Goal: Transaction & Acquisition: Purchase product/service

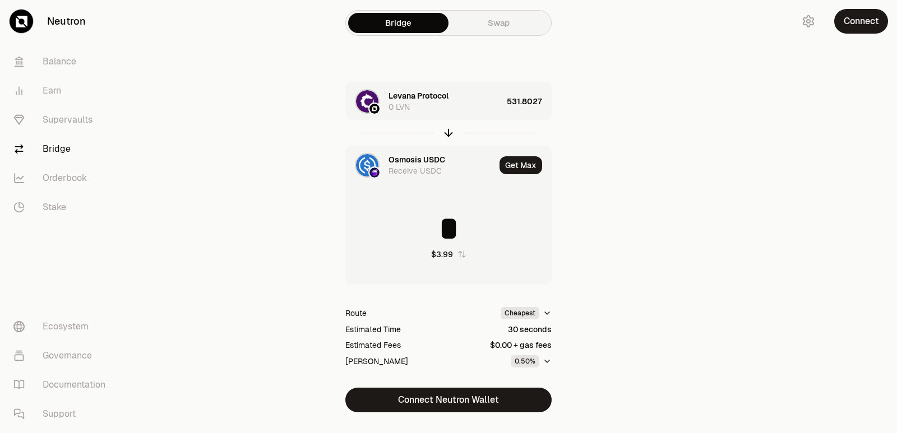
click at [450, 133] on icon "button" at bounding box center [448, 133] width 12 height 12
click at [413, 160] on div "Levana Protocol" at bounding box center [419, 159] width 60 height 11
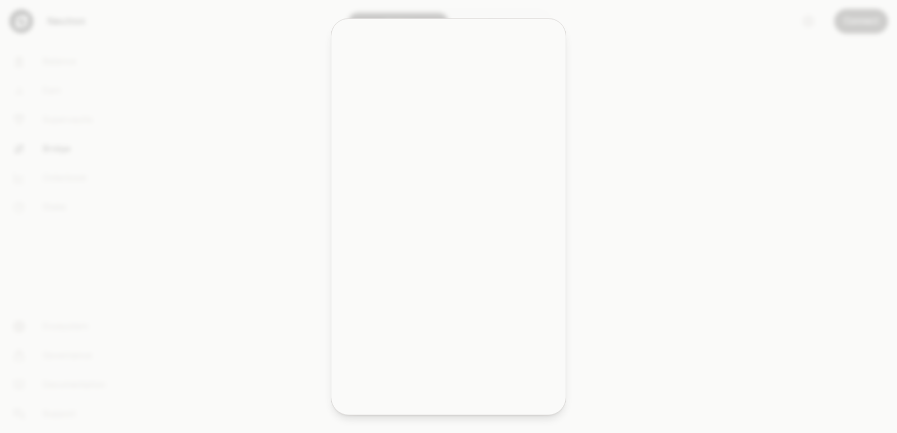
type input "**********"
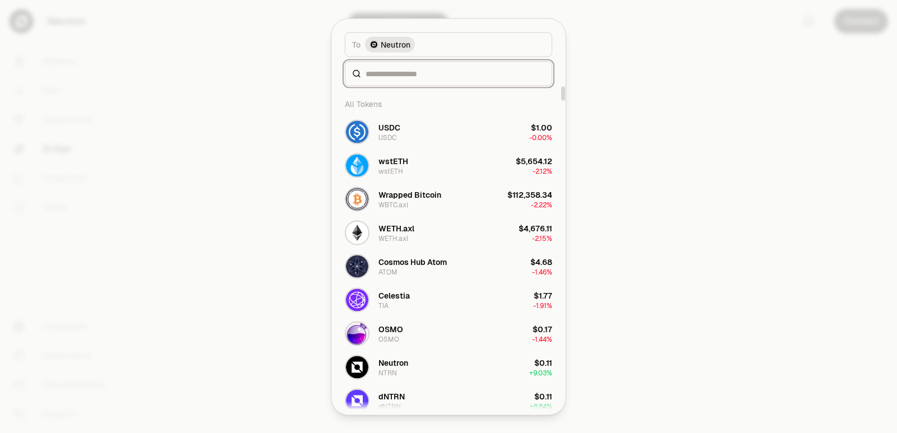
click at [393, 72] on input at bounding box center [455, 73] width 179 height 11
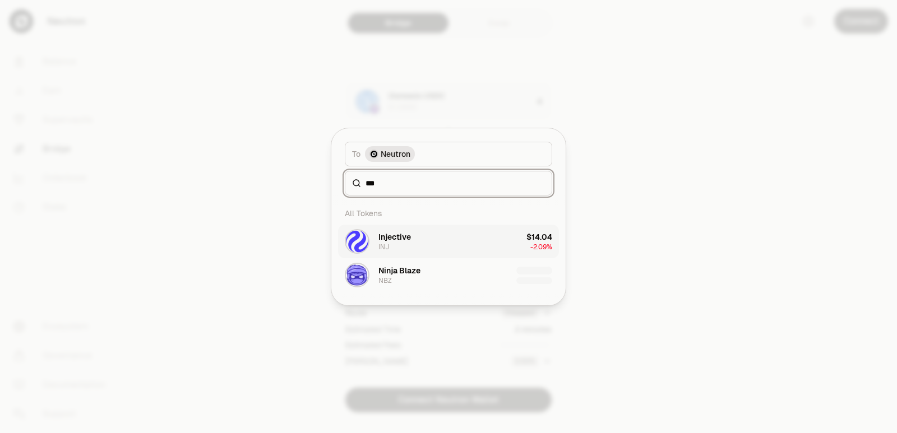
type input "***"
click at [413, 238] on button "Injective INJ $14.04 -2.09%" at bounding box center [448, 242] width 221 height 34
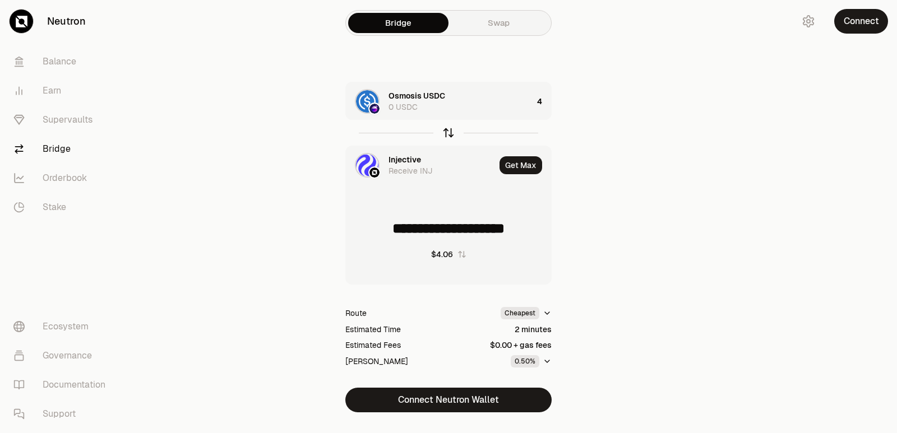
click at [446, 133] on icon "button" at bounding box center [448, 133] width 12 height 12
type input "**********"
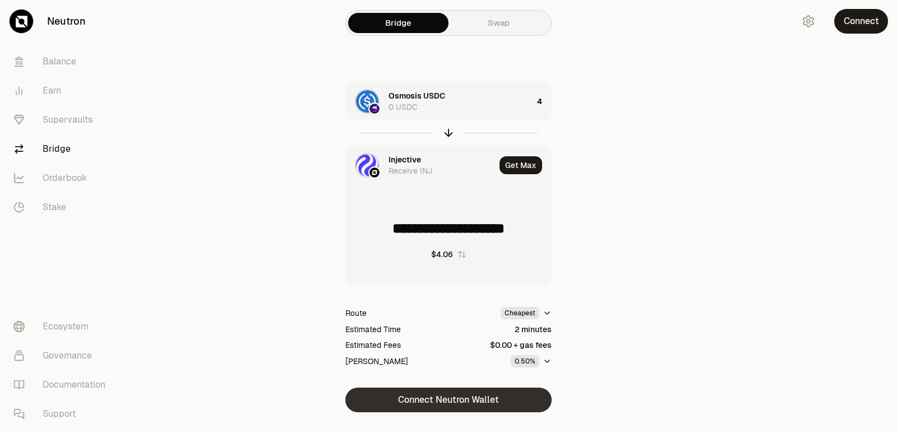
click at [431, 400] on button "Connect Neutron Wallet" at bounding box center [448, 400] width 206 height 25
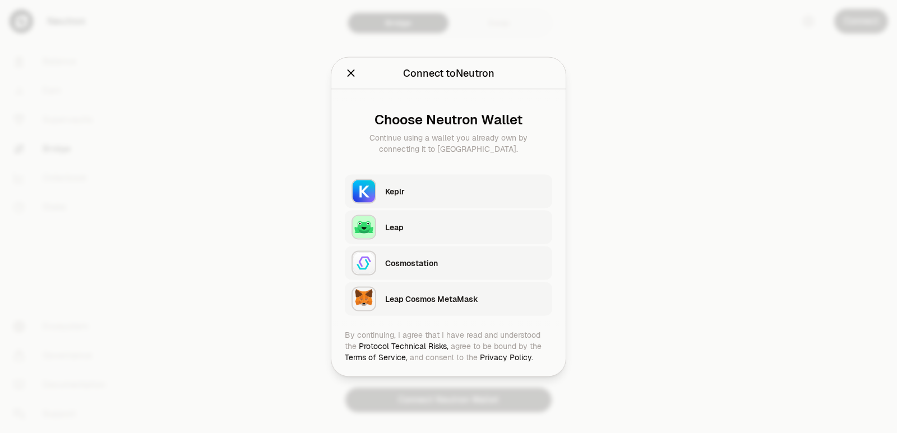
click at [422, 200] on div "Keplr" at bounding box center [468, 191] width 167 height 26
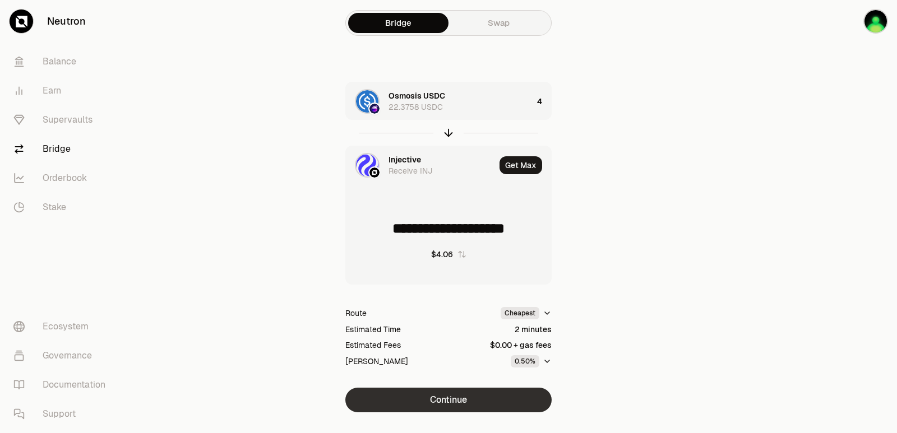
click at [453, 401] on button "Continue" at bounding box center [448, 400] width 206 height 25
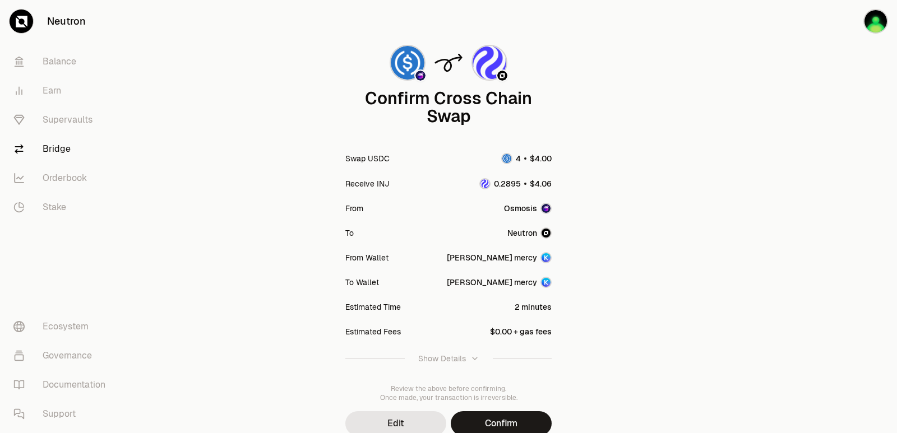
scroll to position [93, 0]
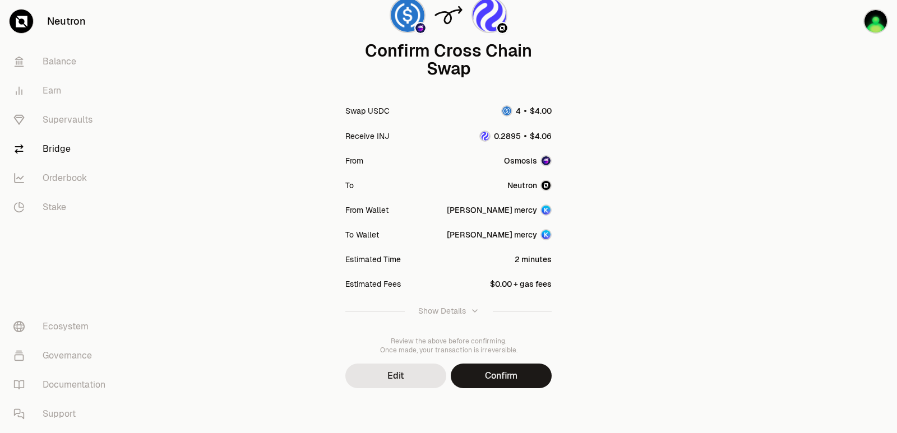
click at [506, 384] on button "Confirm" at bounding box center [501, 376] width 101 height 25
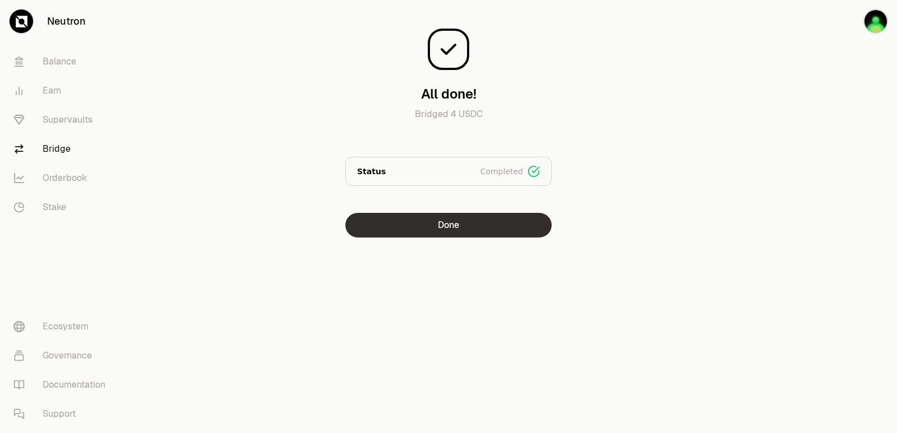
click at [452, 232] on button "Done" at bounding box center [448, 225] width 206 height 25
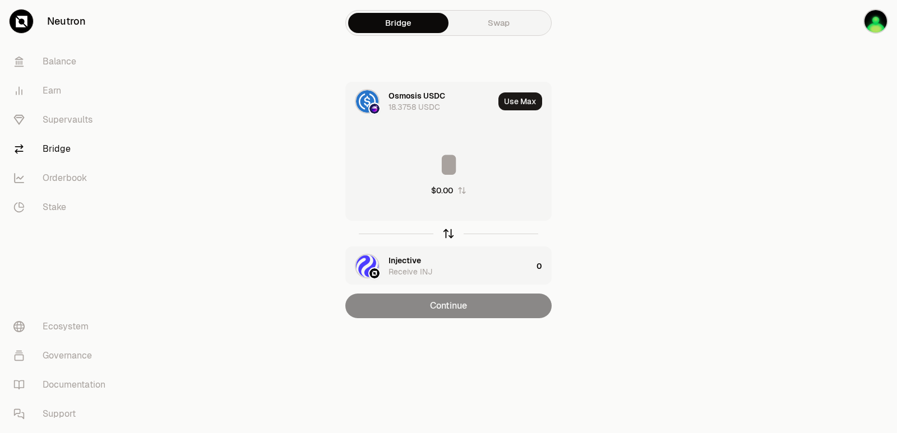
click at [451, 235] on icon "button" at bounding box center [448, 234] width 12 height 12
click at [521, 100] on button "Use Max" at bounding box center [520, 102] width 44 height 18
type input "**********"
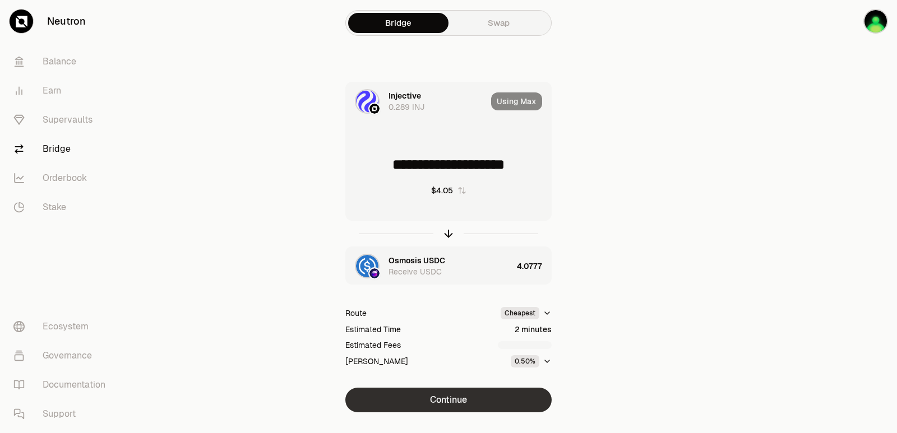
click at [430, 401] on button "Continue" at bounding box center [448, 400] width 206 height 25
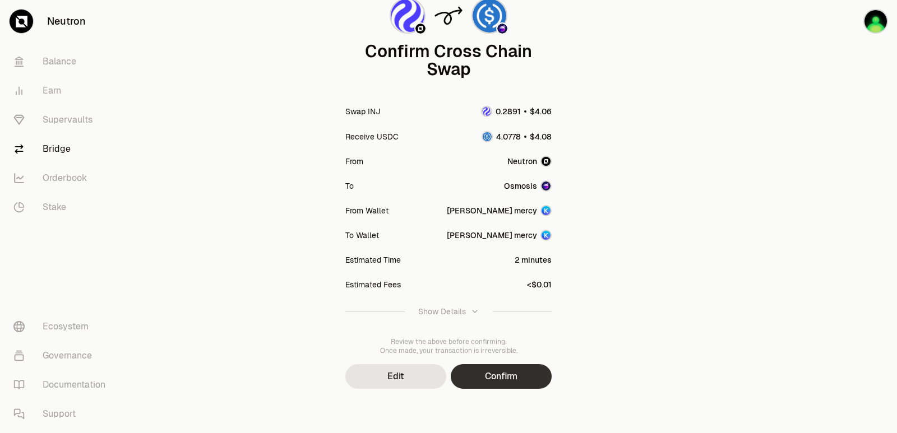
scroll to position [93, 0]
click at [482, 381] on button "Confirm" at bounding box center [501, 376] width 101 height 25
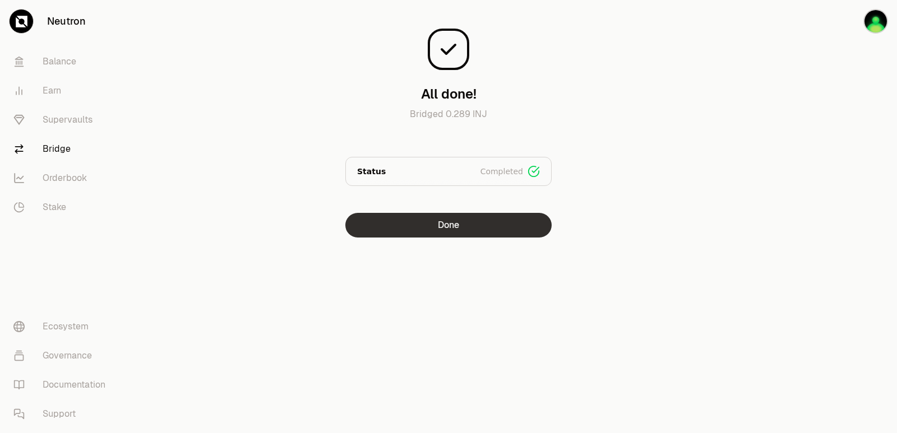
click at [435, 224] on button "Done" at bounding box center [448, 225] width 206 height 25
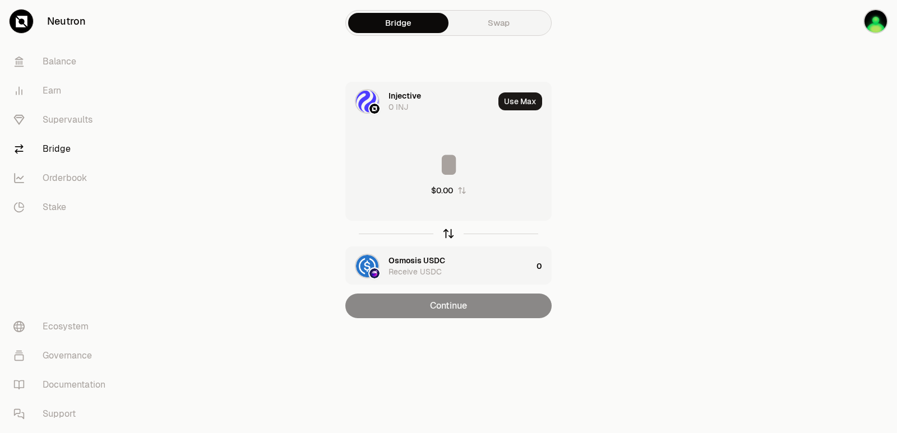
click at [446, 229] on icon "button" at bounding box center [448, 234] width 12 height 12
click at [415, 168] on input at bounding box center [448, 165] width 205 height 34
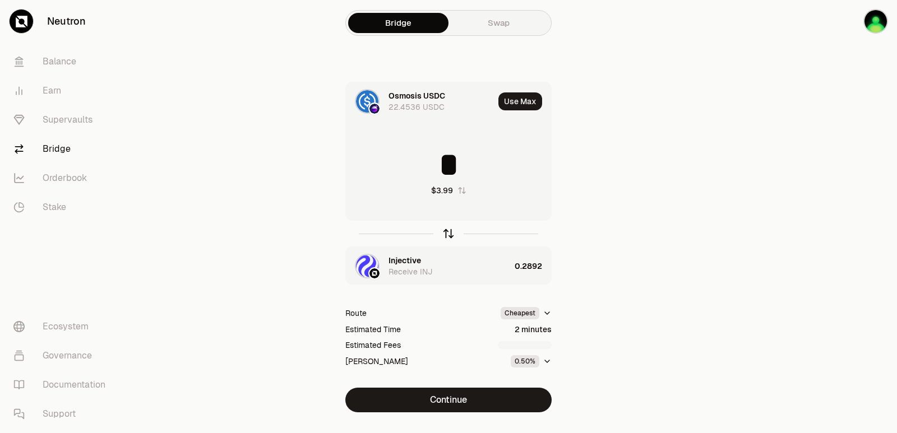
click at [447, 233] on icon "button" at bounding box center [448, 234] width 12 height 12
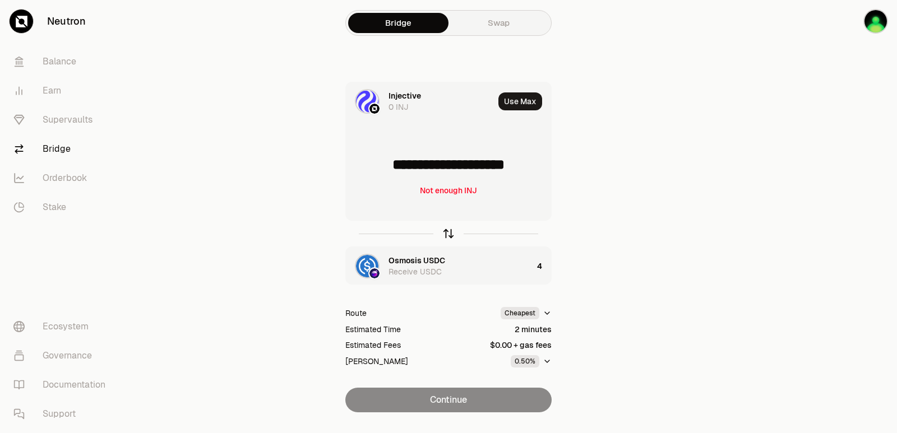
click at [447, 233] on icon "button" at bounding box center [448, 234] width 12 height 12
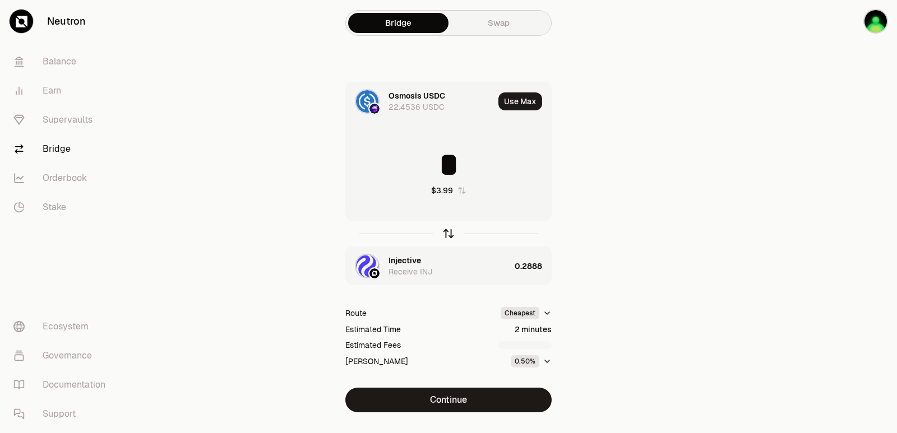
click at [450, 234] on icon "button" at bounding box center [448, 234] width 12 height 12
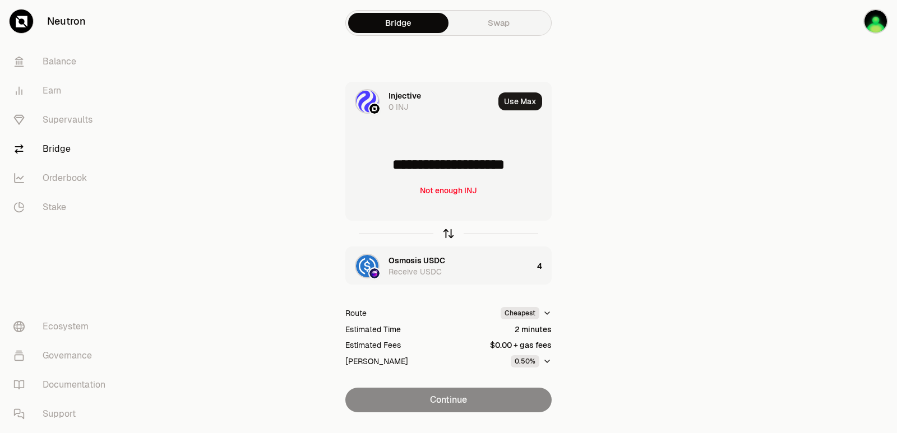
click at [450, 233] on icon "button" at bounding box center [448, 234] width 12 height 12
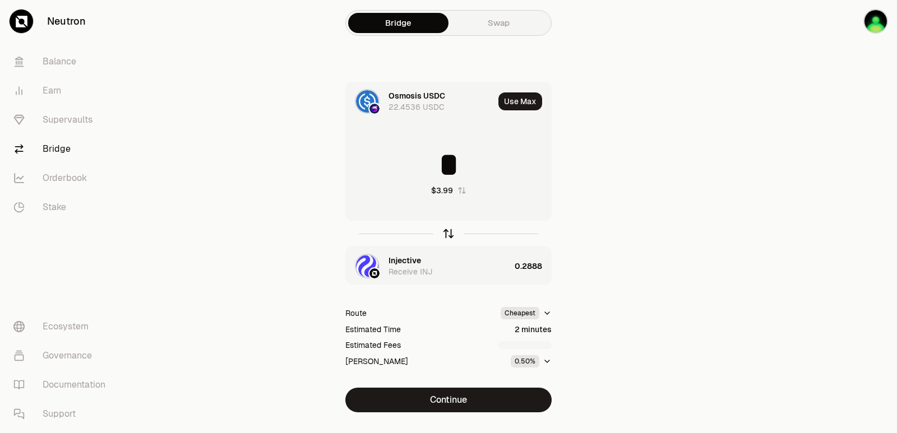
click at [450, 233] on icon "button" at bounding box center [448, 234] width 12 height 12
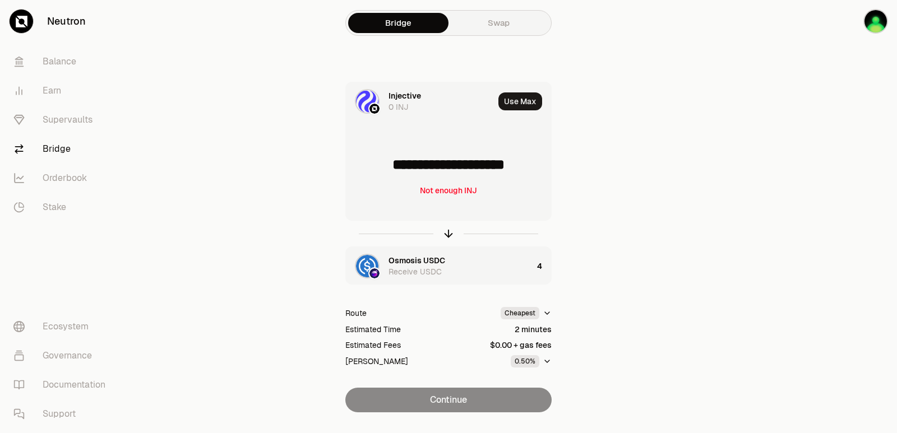
drag, startPoint x: 546, startPoint y: 167, endPoint x: 392, endPoint y: 169, distance: 154.2
click at [392, 169] on input "**********" at bounding box center [448, 165] width 205 height 34
type input "******"
click at [455, 236] on div at bounding box center [448, 234] width 206 height 26
click at [448, 236] on icon "button" at bounding box center [448, 234] width 12 height 12
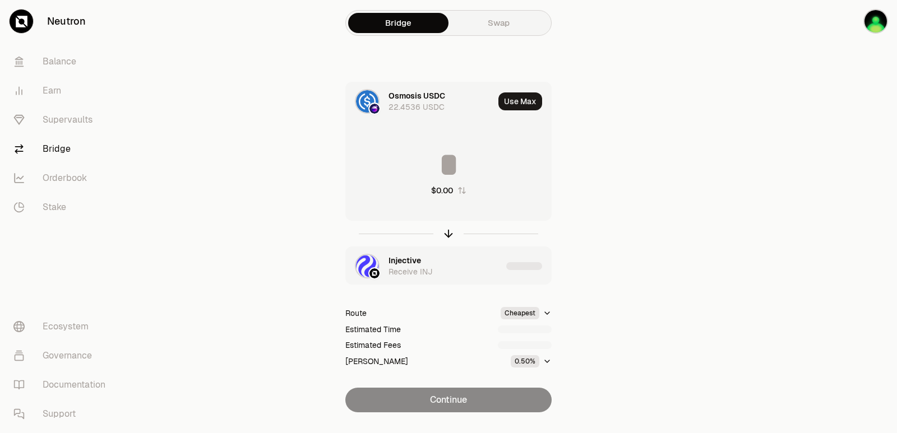
click at [447, 169] on input at bounding box center [448, 165] width 205 height 34
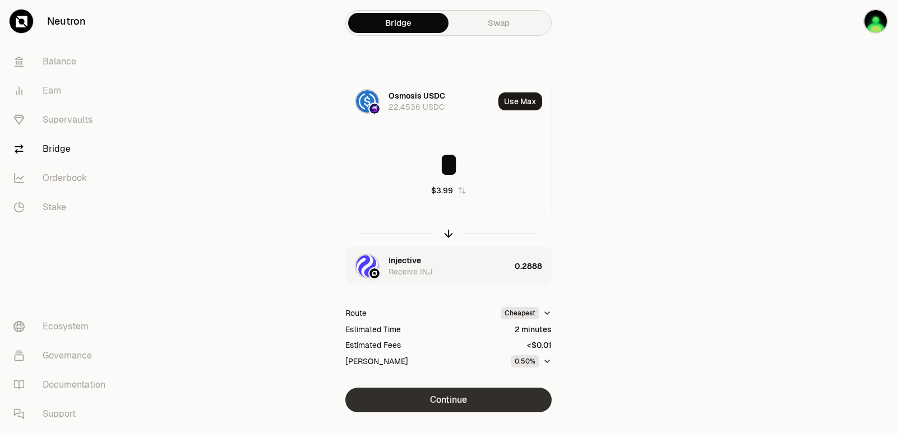
type input "*"
click at [451, 407] on button "Continue" at bounding box center [448, 400] width 206 height 25
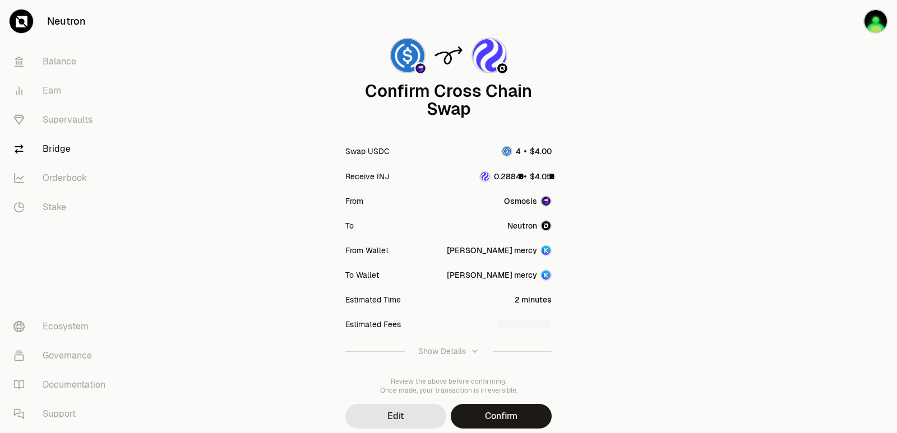
scroll to position [93, 0]
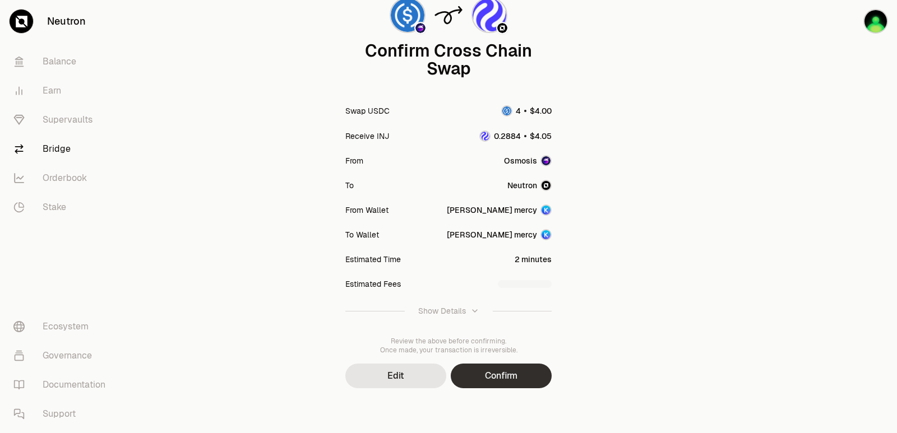
click at [480, 385] on button "Confirm" at bounding box center [501, 376] width 101 height 25
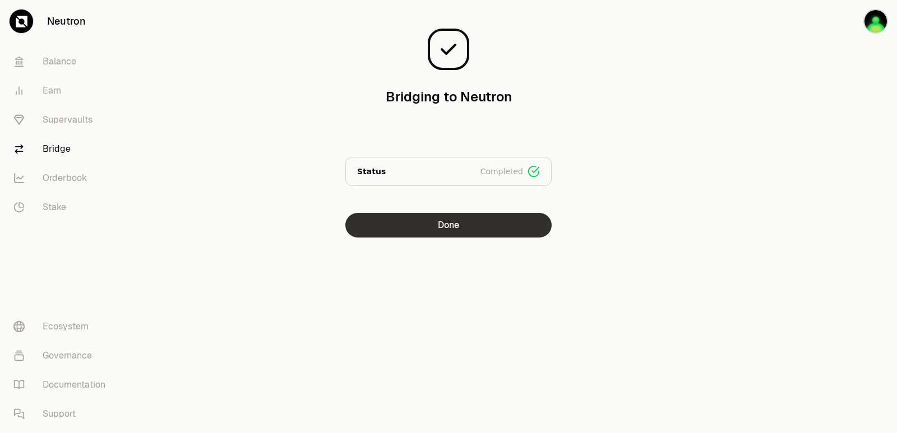
click at [445, 220] on button "Done" at bounding box center [448, 225] width 206 height 25
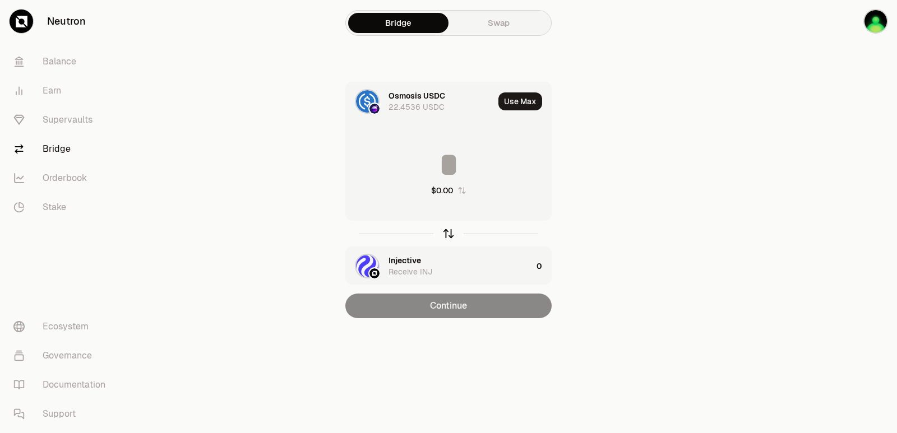
click at [450, 229] on icon "button" at bounding box center [448, 234] width 12 height 12
click at [524, 100] on button "Use Max" at bounding box center [520, 102] width 44 height 18
type input "**********"
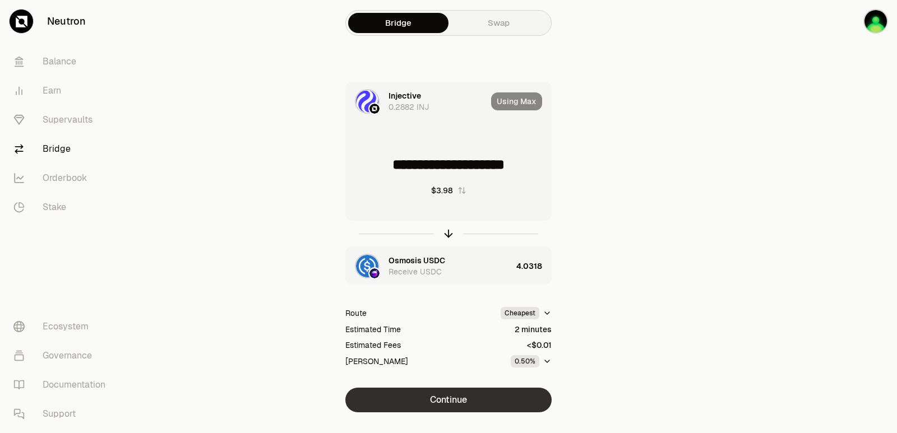
click at [452, 397] on button "Continue" at bounding box center [448, 400] width 206 height 25
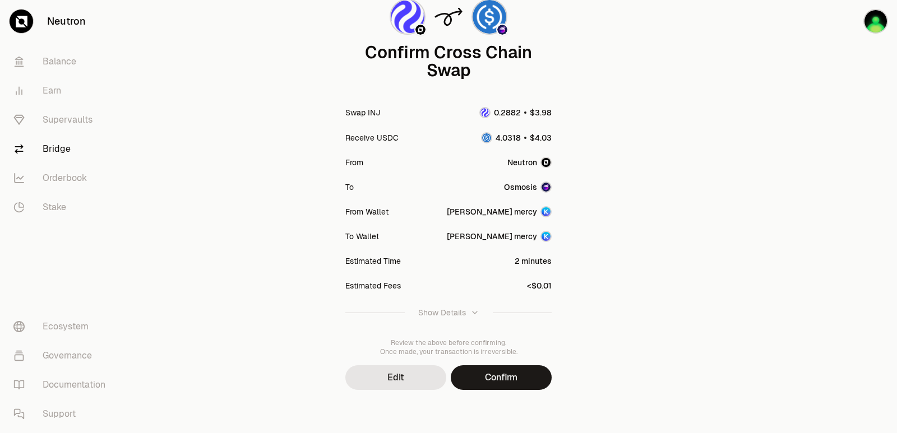
scroll to position [93, 0]
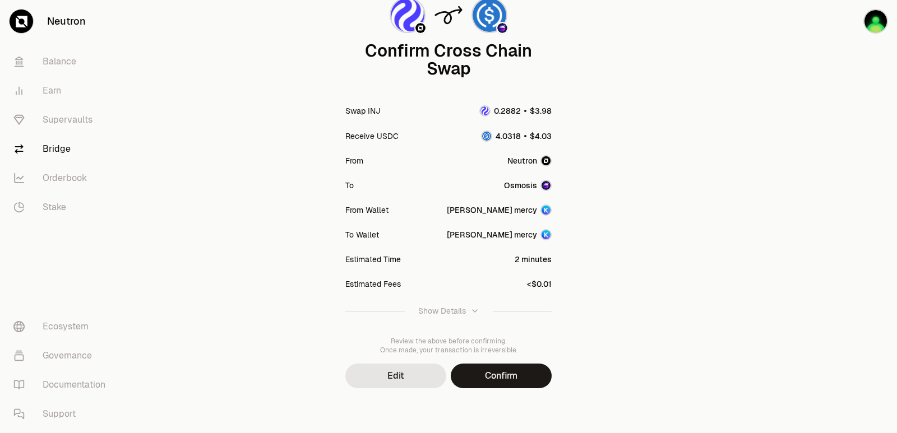
click at [521, 363] on div "Confirm Cross Chain Swap Swap INJ Receive USDC From [GEOGRAPHIC_DATA] To Osmosi…" at bounding box center [448, 189] width 377 height 398
click at [511, 382] on button "Confirm" at bounding box center [501, 376] width 101 height 25
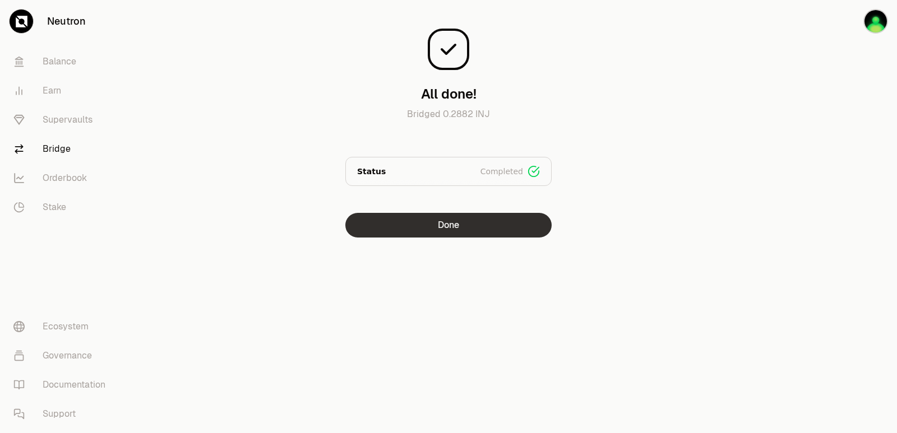
click at [463, 235] on button "Done" at bounding box center [448, 225] width 206 height 25
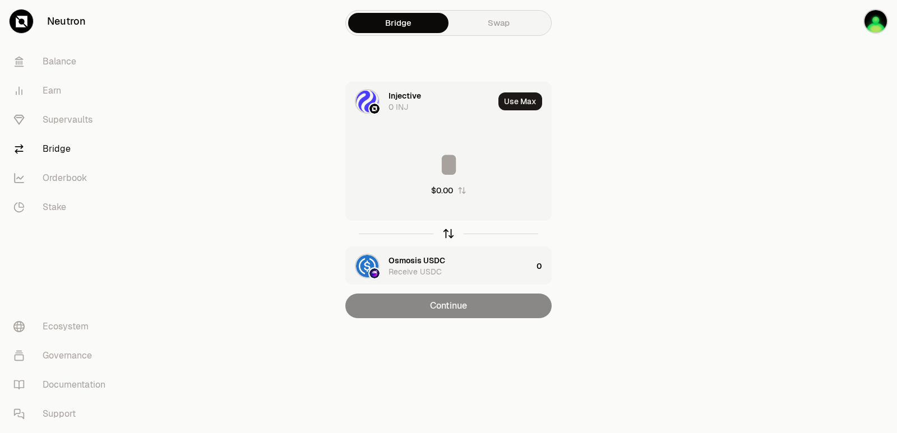
click at [448, 238] on icon "button" at bounding box center [448, 234] width 12 height 12
click at [512, 97] on button "Use Max" at bounding box center [520, 102] width 44 height 18
type input "*********"
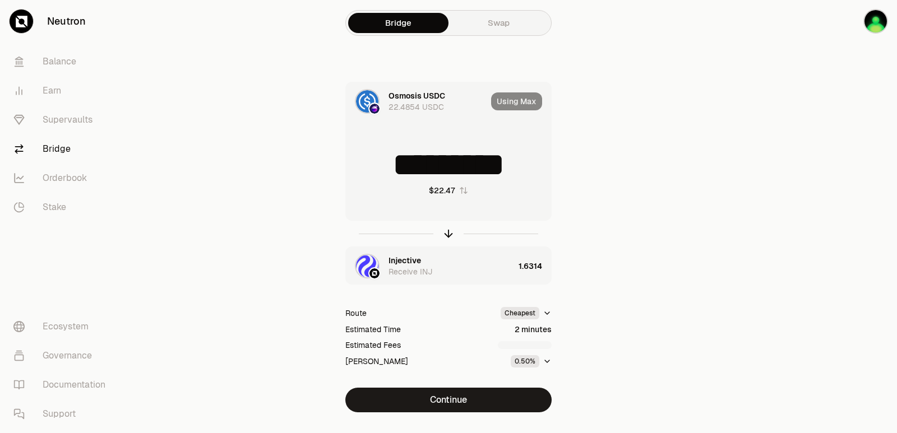
click at [412, 260] on div "Injective" at bounding box center [405, 260] width 33 height 11
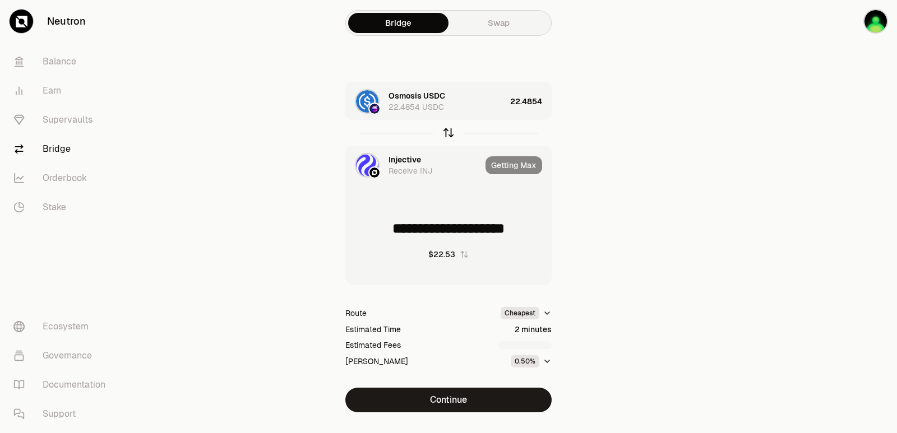
click at [447, 130] on icon "button" at bounding box center [448, 133] width 12 height 12
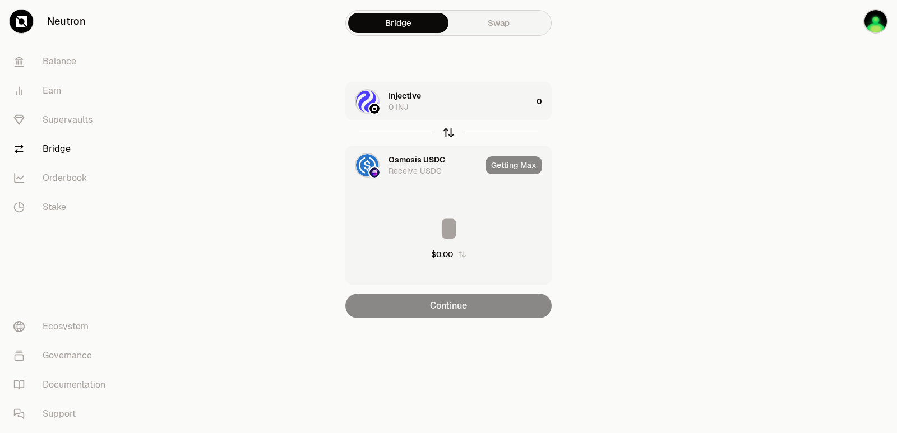
click at [447, 132] on icon "button" at bounding box center [448, 133] width 12 height 12
type input "**********"
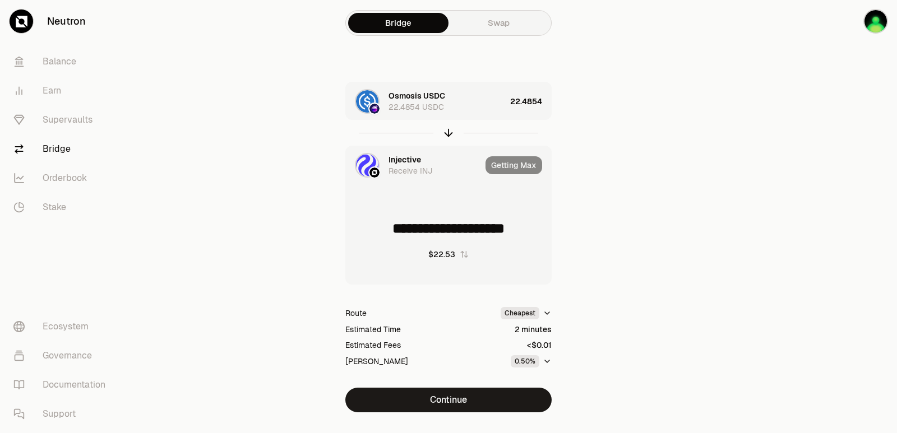
click at [412, 159] on div "Injective" at bounding box center [405, 159] width 33 height 11
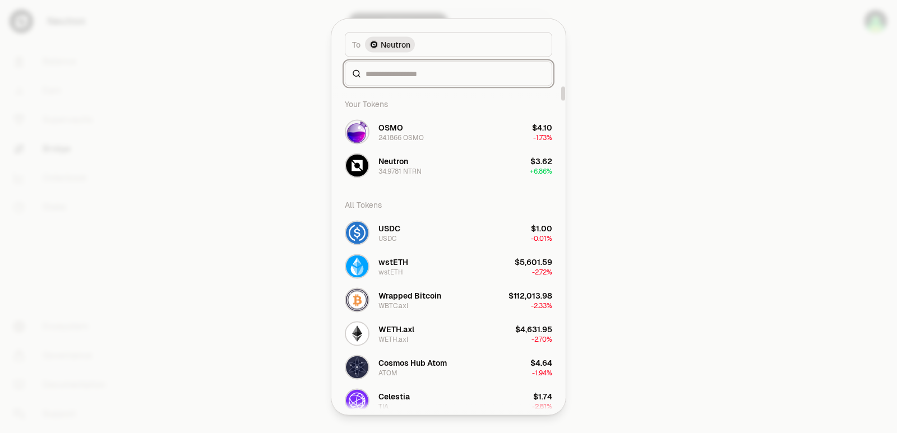
click at [401, 74] on input at bounding box center [455, 73] width 179 height 11
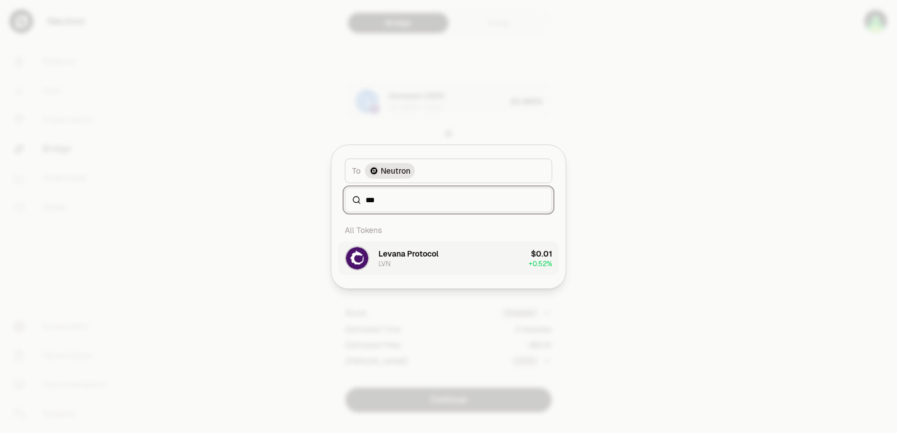
type input "***"
click at [419, 257] on div "Levana Protocol" at bounding box center [408, 253] width 60 height 11
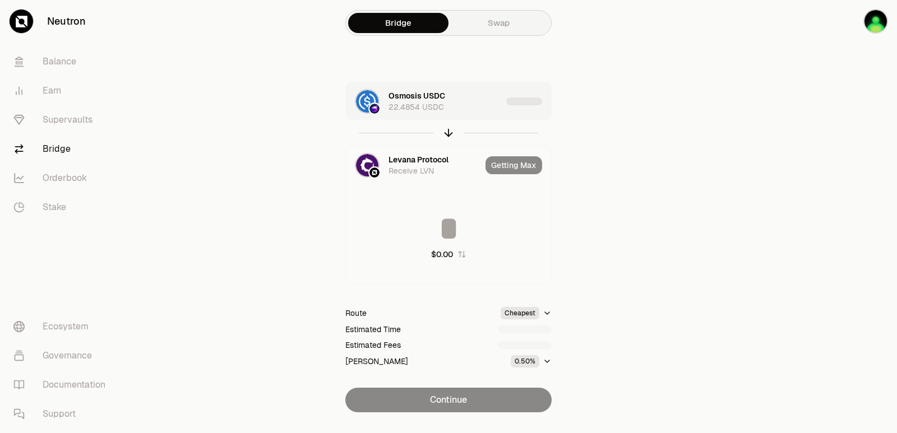
click at [542, 94] on div "button" at bounding box center [528, 101] width 45 height 38
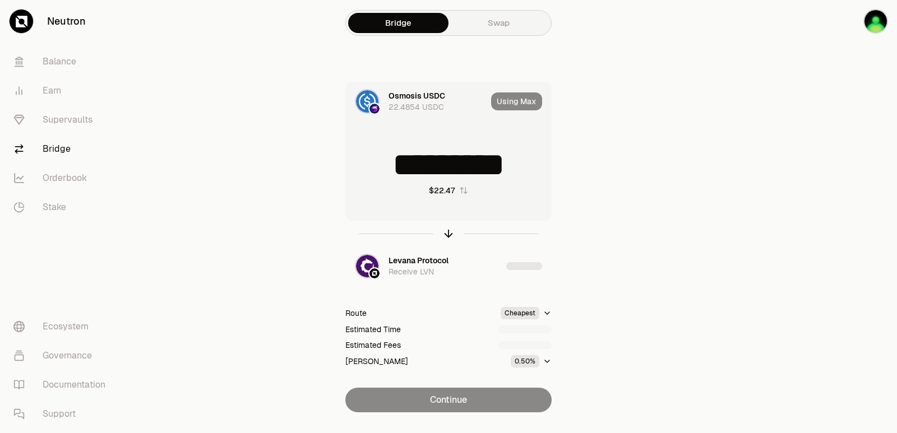
click at [464, 156] on input "*********" at bounding box center [448, 165] width 205 height 34
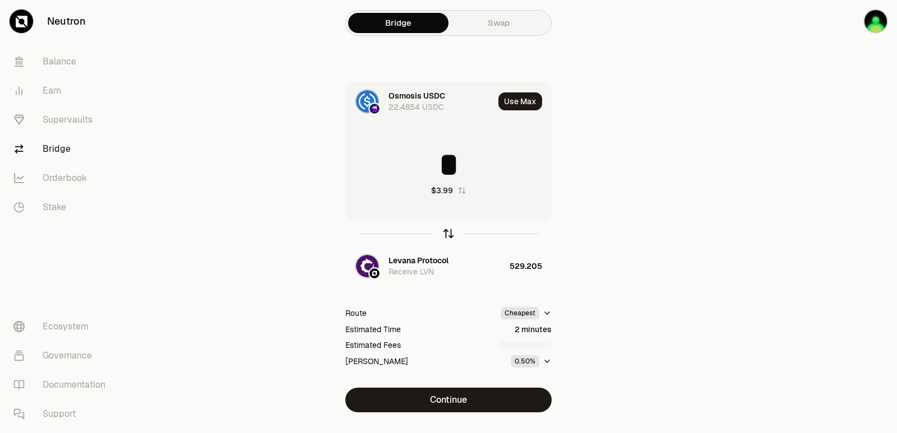
click at [450, 236] on icon "button" at bounding box center [448, 234] width 12 height 12
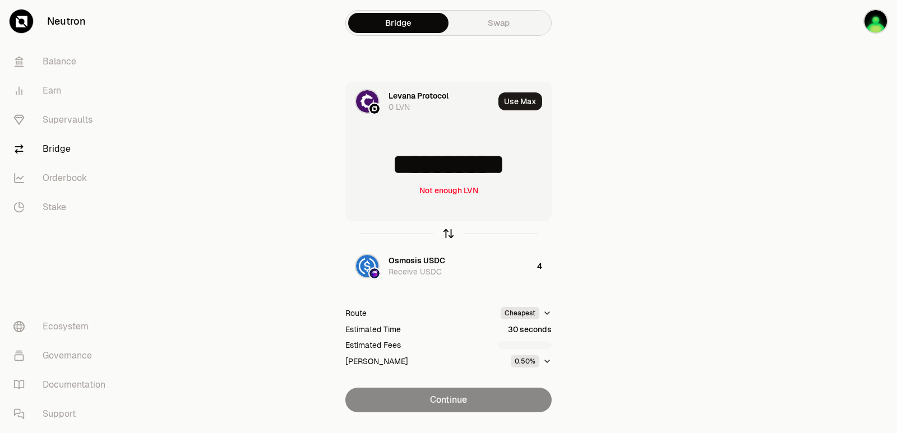
click at [449, 236] on icon "button" at bounding box center [449, 233] width 0 height 7
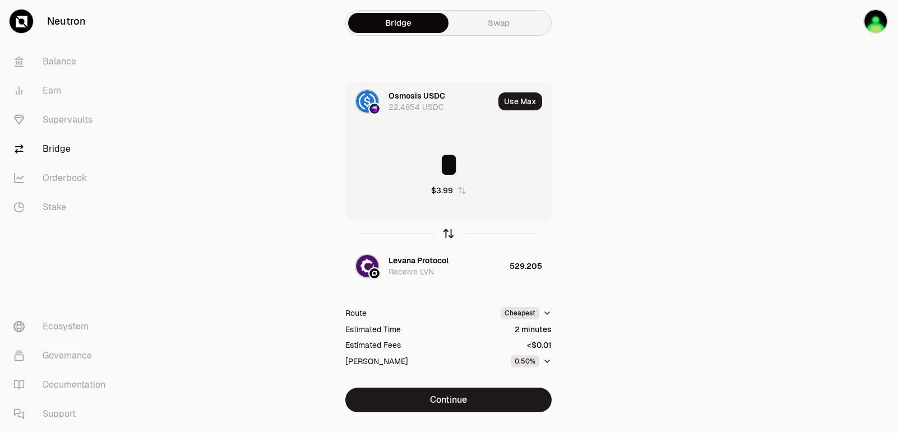
click at [449, 233] on icon "button" at bounding box center [449, 233] width 0 height 7
type input "**********"
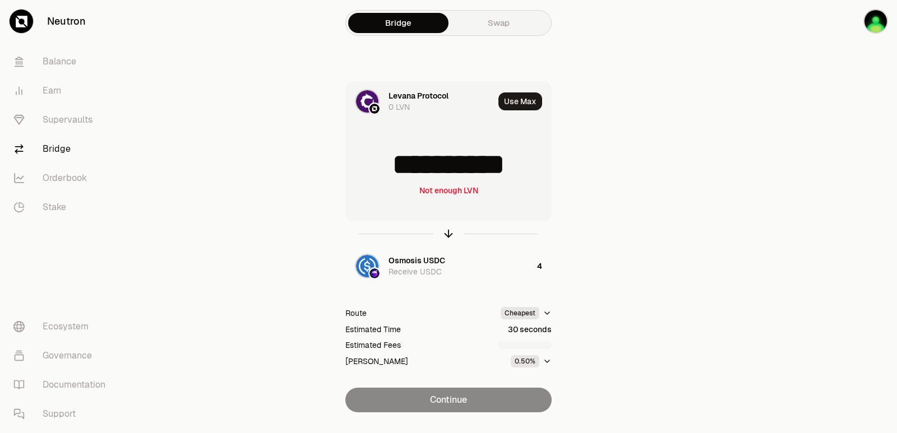
click at [426, 92] on div "Levana Protocol" at bounding box center [419, 95] width 60 height 11
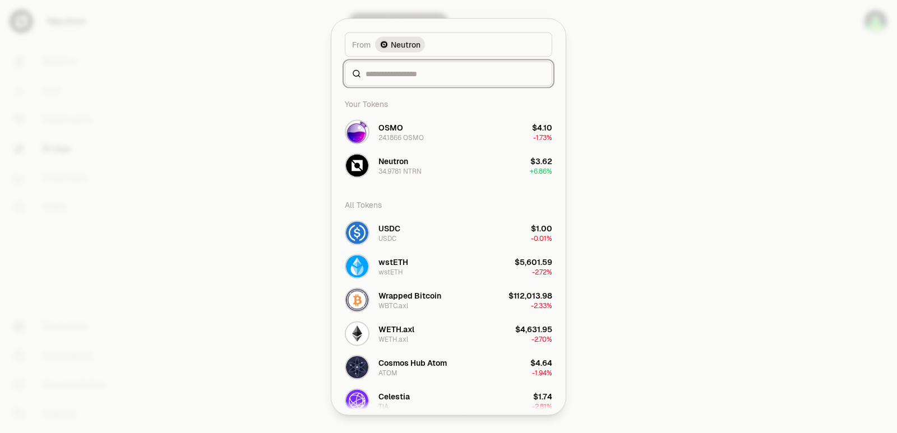
click at [380, 73] on input at bounding box center [455, 73] width 179 height 11
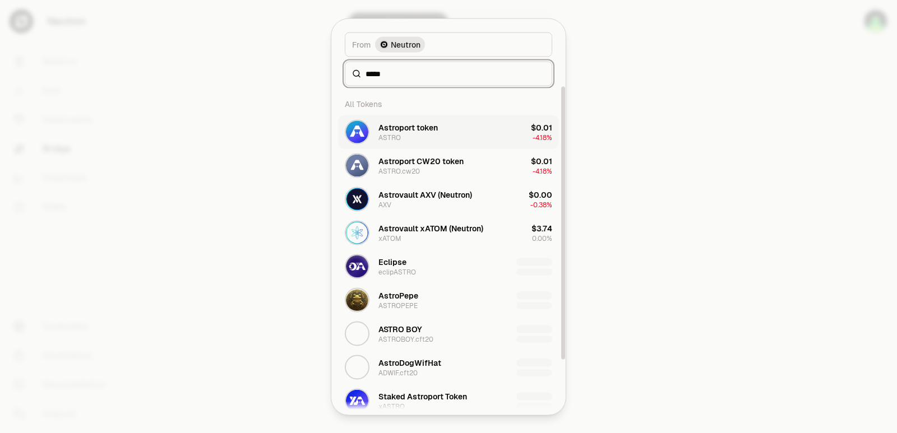
type input "*****"
click at [401, 126] on div "Astroport token" at bounding box center [407, 127] width 59 height 11
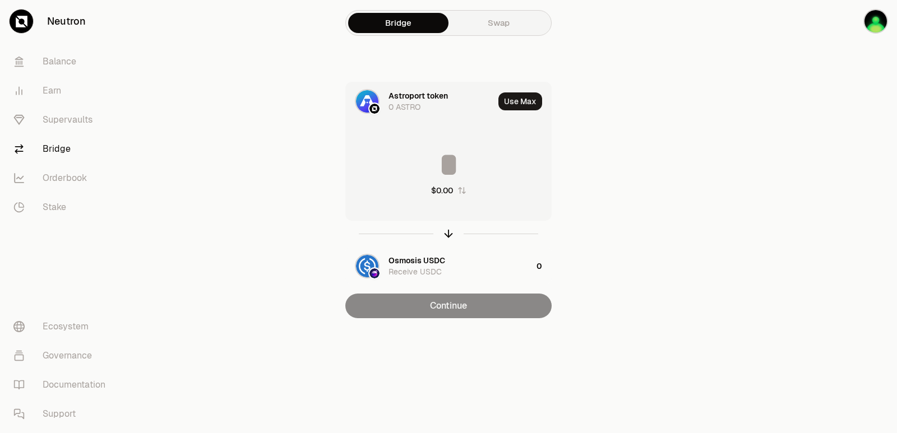
click at [442, 181] on input at bounding box center [448, 165] width 205 height 34
click at [447, 232] on icon "button" at bounding box center [448, 234] width 12 height 12
click at [435, 167] on input at bounding box center [448, 165] width 205 height 34
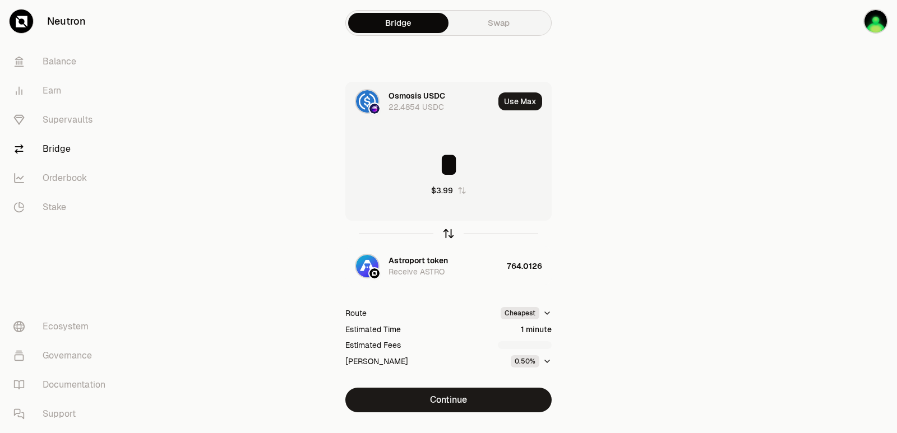
click at [448, 230] on icon "button" at bounding box center [448, 231] width 7 height 3
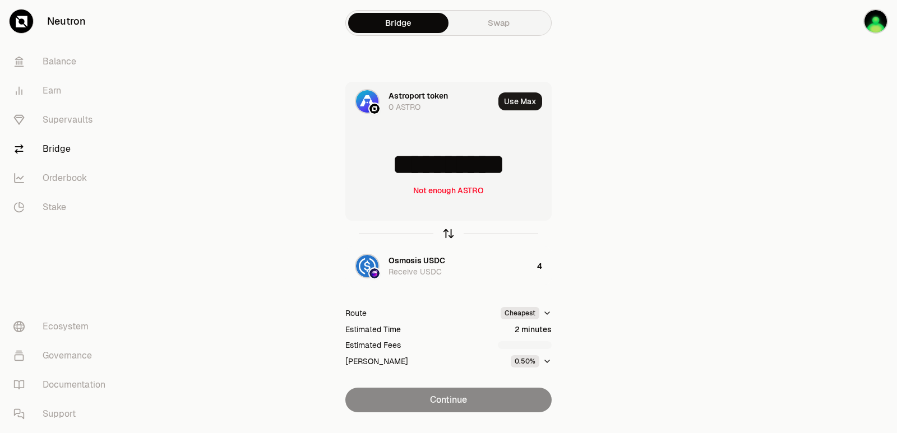
click at [448, 230] on icon "button" at bounding box center [448, 231] width 7 height 3
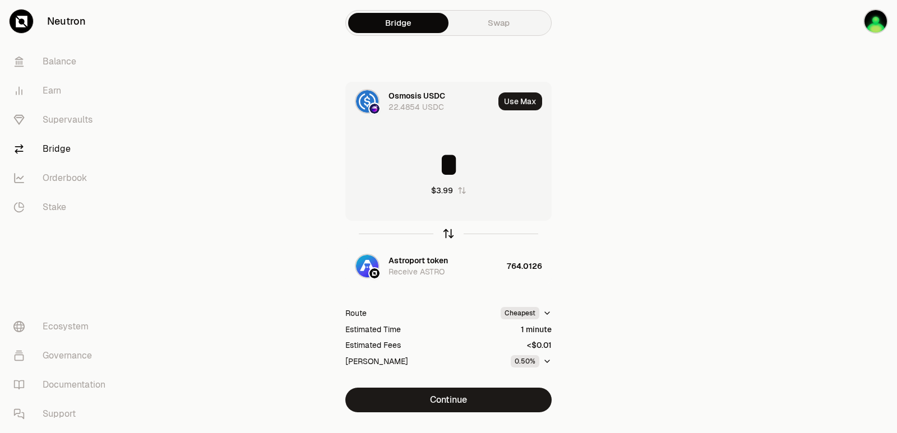
click at [448, 230] on icon "button" at bounding box center [448, 231] width 7 height 3
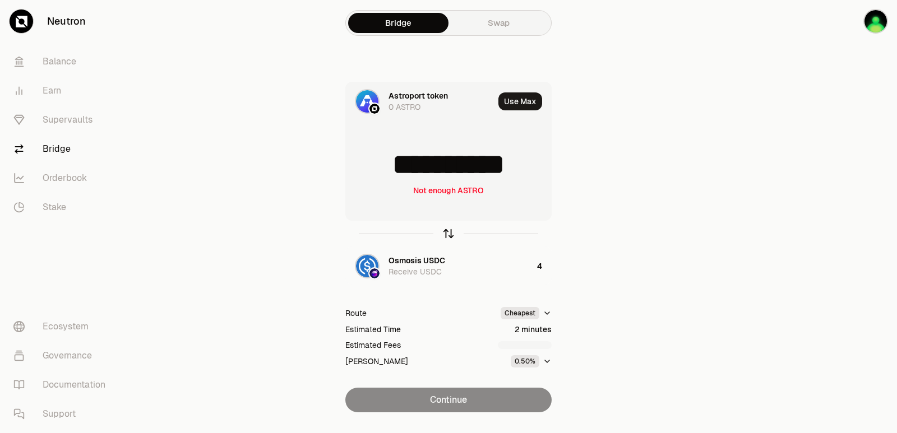
click at [448, 230] on icon "button" at bounding box center [448, 231] width 7 height 3
type input "*"
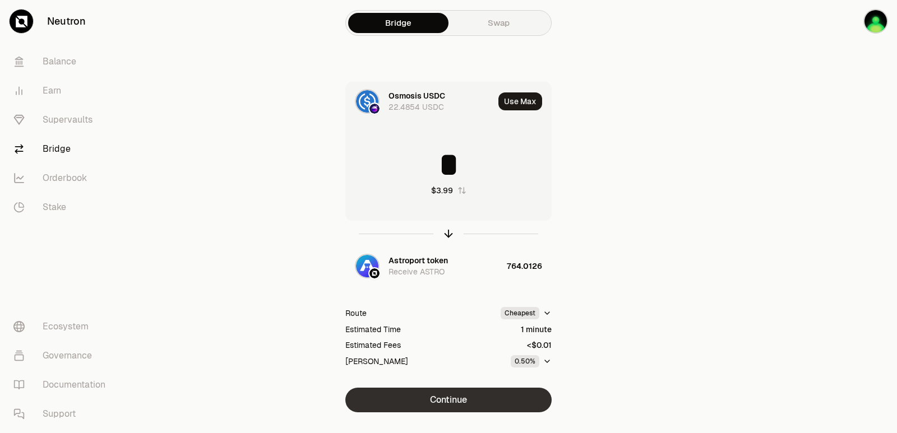
click at [447, 391] on button "Continue" at bounding box center [448, 400] width 206 height 25
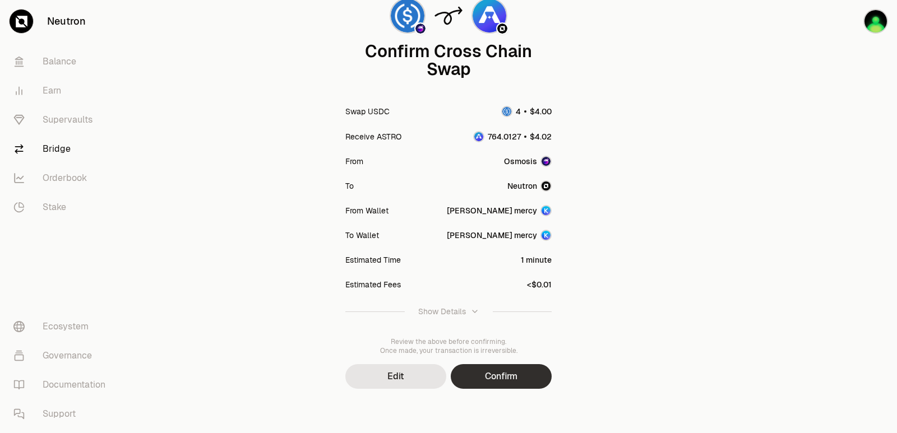
scroll to position [93, 0]
click at [497, 369] on button "Confirm" at bounding box center [501, 376] width 101 height 25
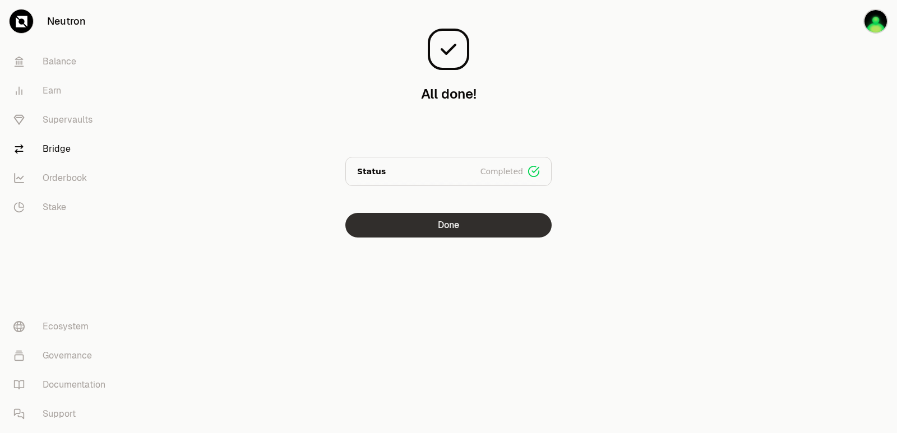
click at [473, 219] on button "Done" at bounding box center [448, 225] width 206 height 25
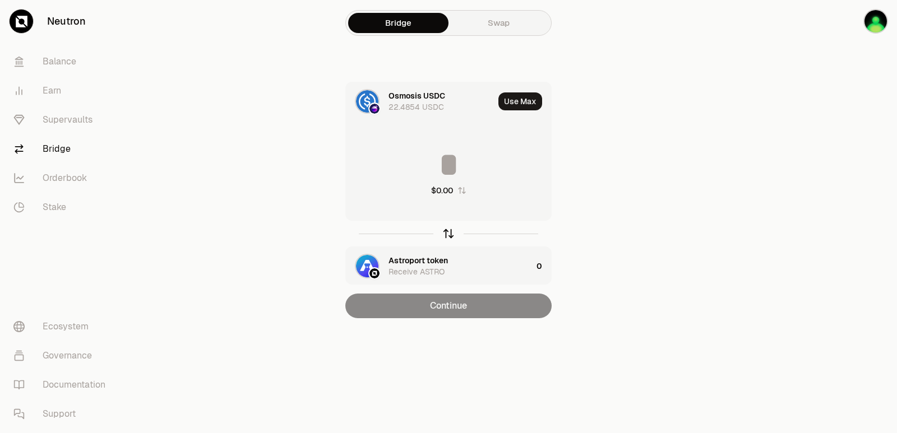
click at [450, 234] on icon "button" at bounding box center [448, 234] width 12 height 12
click at [517, 95] on button "Use Max" at bounding box center [520, 102] width 44 height 18
type input "**********"
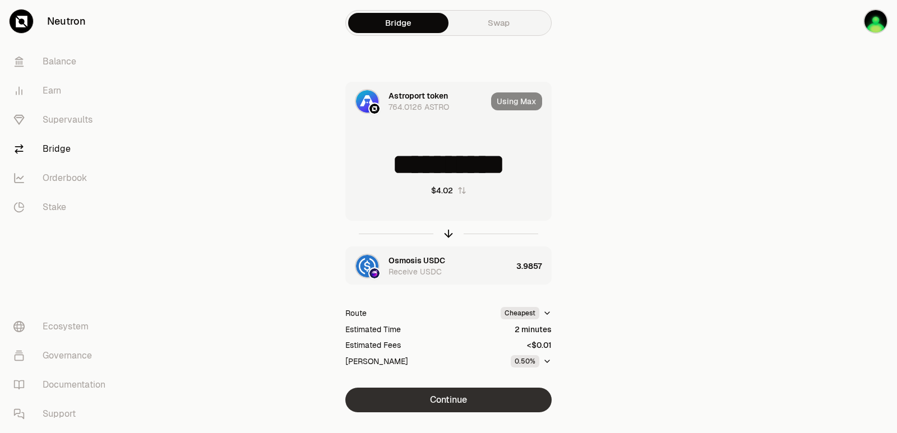
click at [461, 399] on button "Continue" at bounding box center [448, 400] width 206 height 25
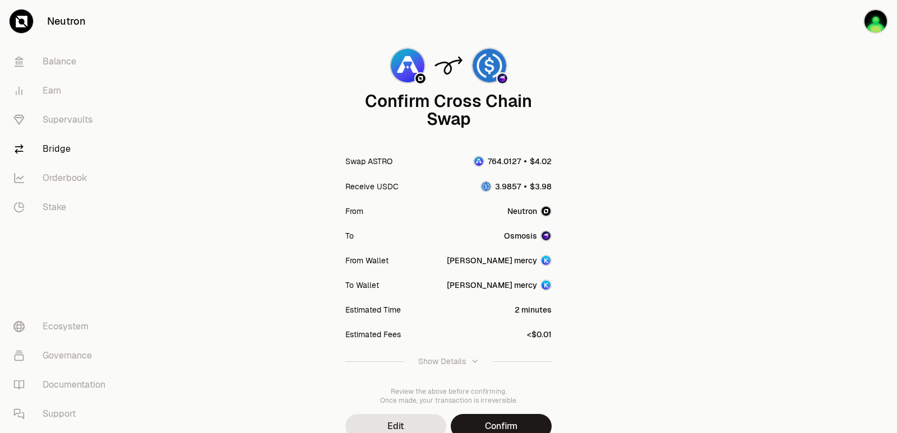
scroll to position [93, 0]
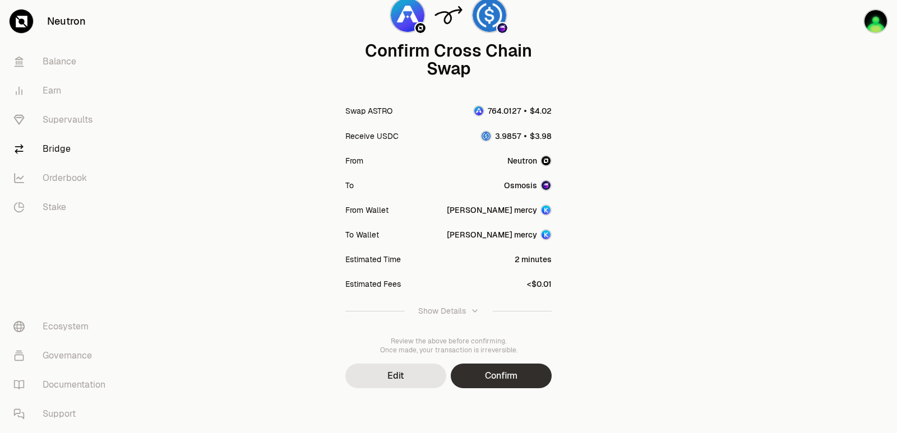
click at [501, 376] on button "Confirm" at bounding box center [501, 376] width 101 height 25
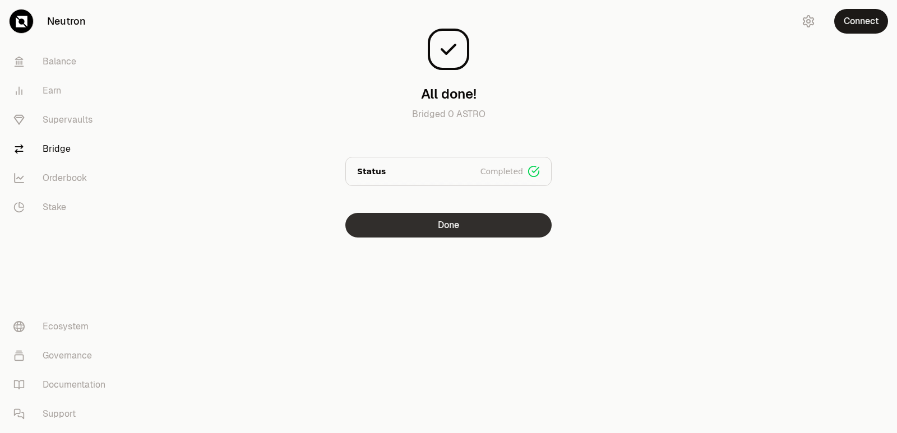
click at [468, 232] on button "Done" at bounding box center [448, 225] width 206 height 25
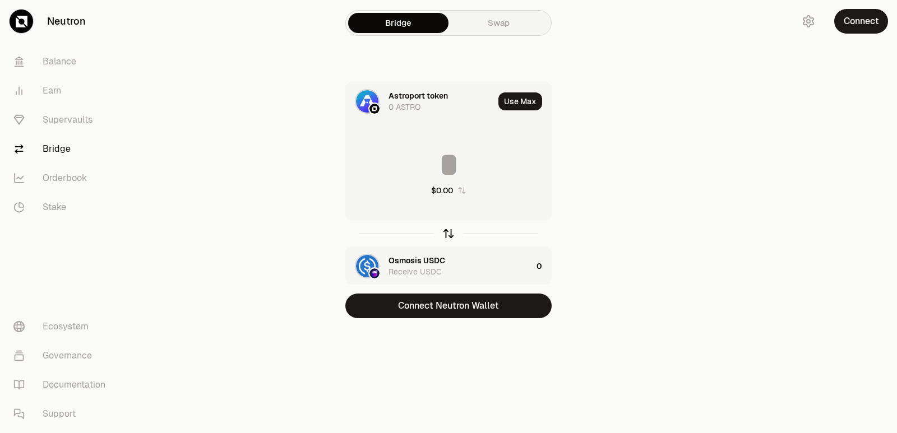
click at [450, 236] on icon "button" at bounding box center [448, 234] width 12 height 12
click at [449, 235] on icon "button" at bounding box center [448, 234] width 12 height 12
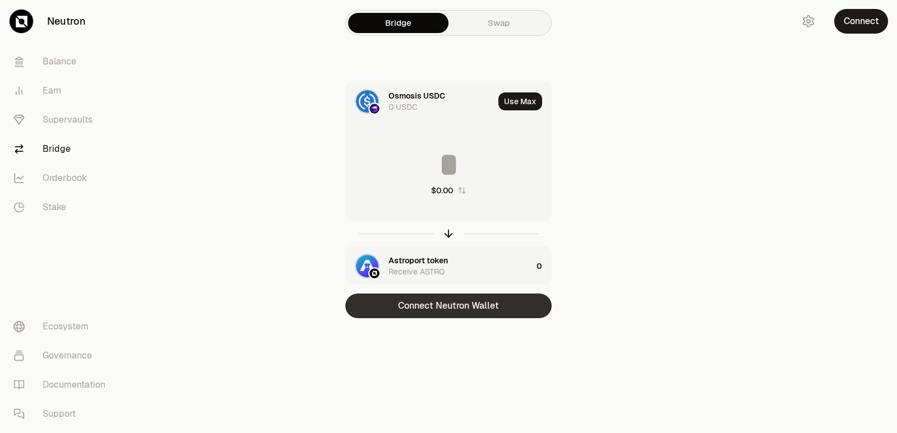
click at [440, 306] on button "Connect Neutron Wallet" at bounding box center [448, 306] width 206 height 25
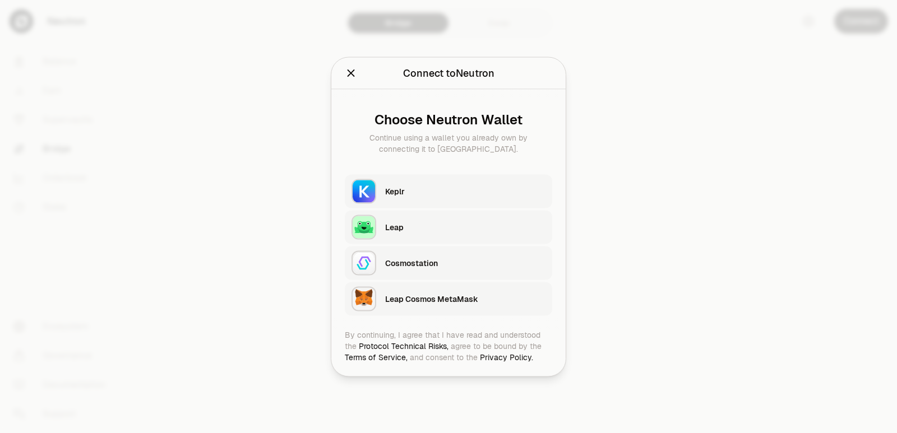
click at [421, 189] on div "Keplr" at bounding box center [465, 191] width 160 height 11
